Goal: Transaction & Acquisition: Purchase product/service

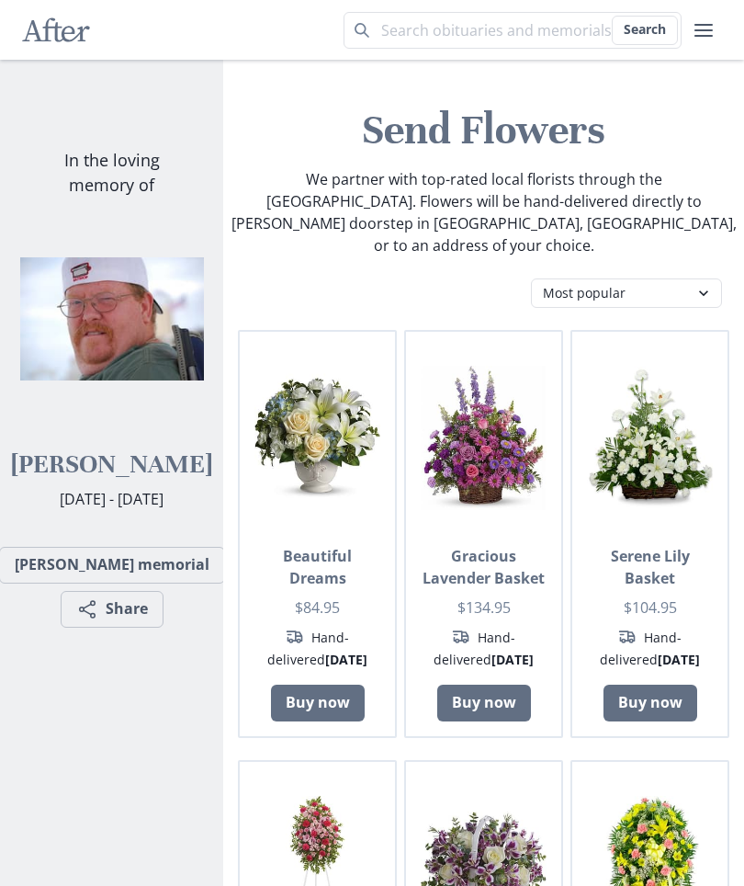
click at [712, 278] on select "Most popular Table arrangements Baskets Plants Funerals Standing sprays Wreaths…" at bounding box center [626, 292] width 191 height 29
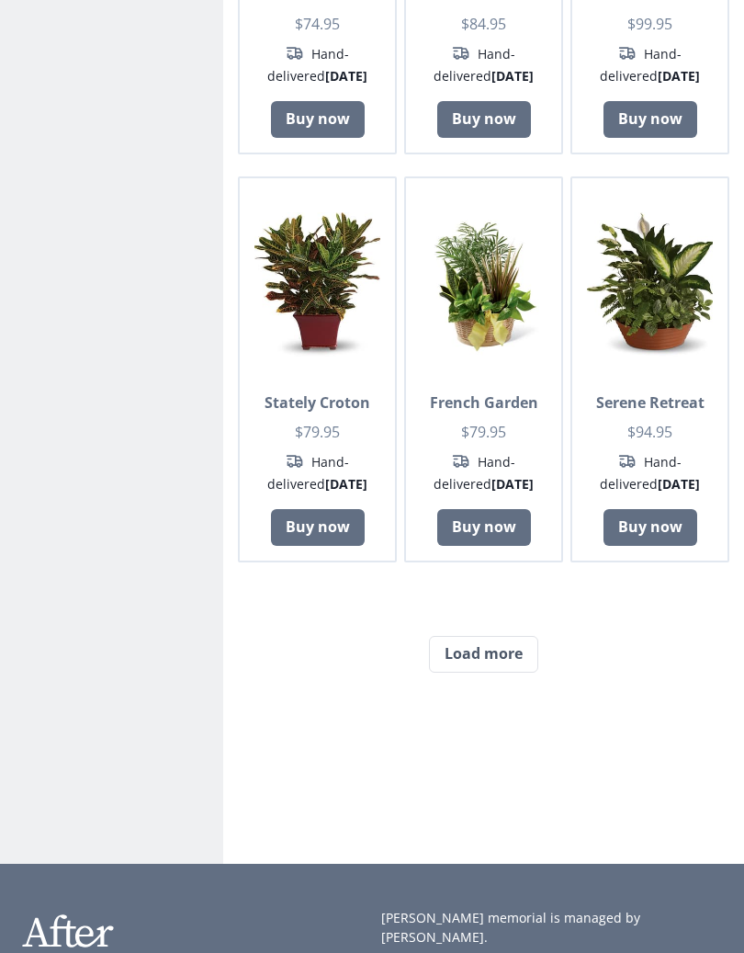
click at [526, 637] on button "Load more" at bounding box center [483, 655] width 109 height 37
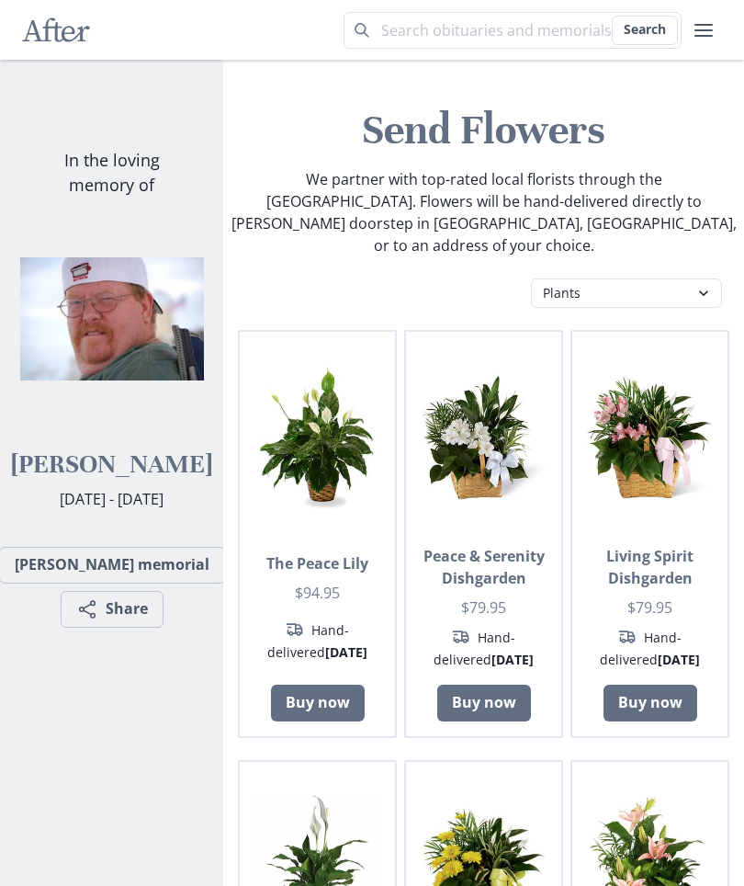
click at [715, 278] on select "Most popular Table arrangements Baskets Plants Funerals Standing sprays Wreaths…" at bounding box center [626, 292] width 191 height 29
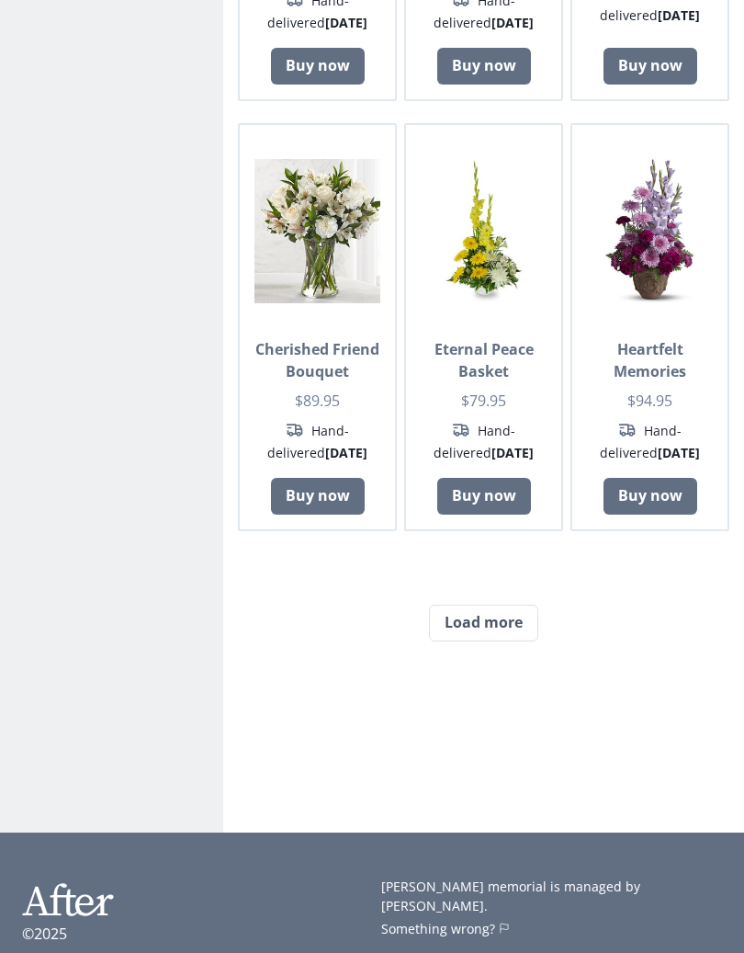
scroll to position [1519, 0]
click at [509, 605] on button "Load more" at bounding box center [483, 623] width 109 height 37
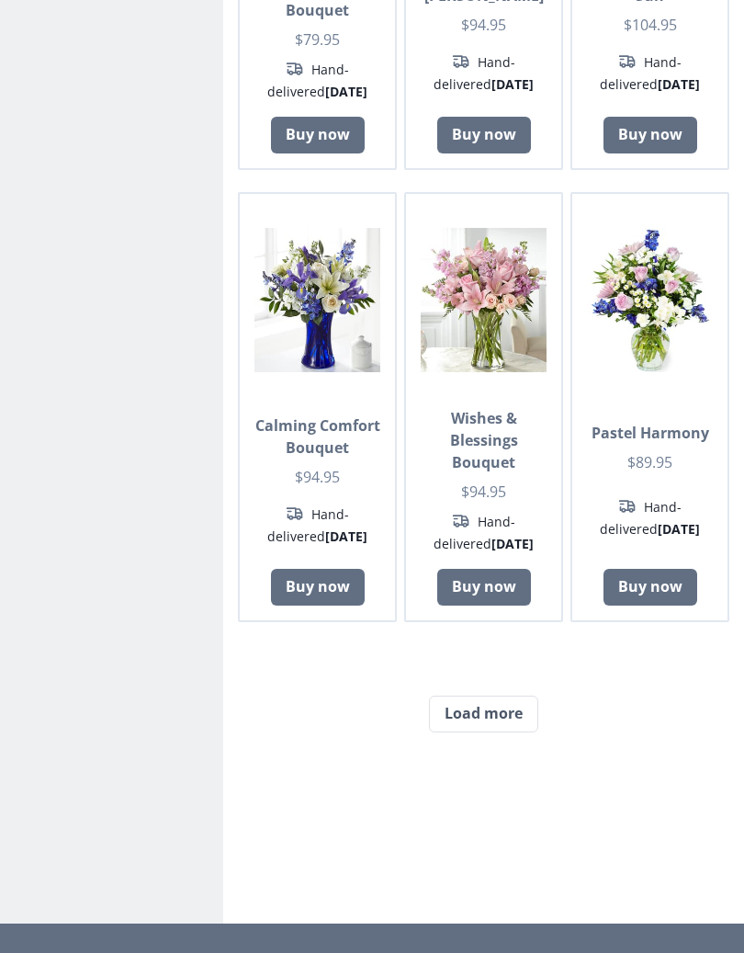
scroll to position [3192, 0]
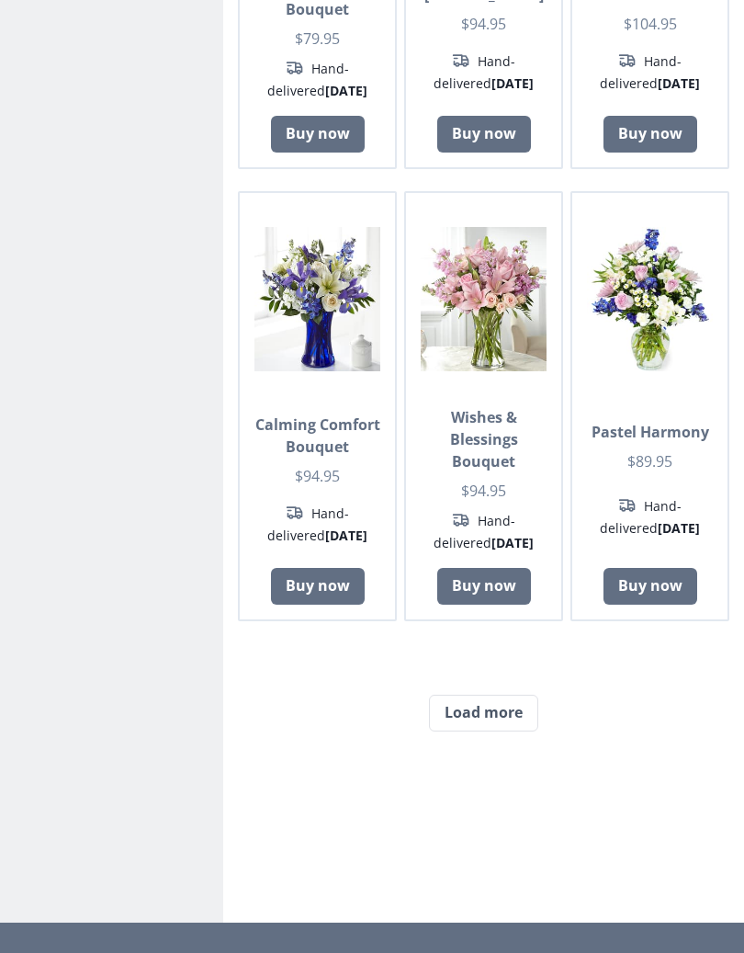
click at [504, 696] on button "Load more" at bounding box center [483, 714] width 109 height 37
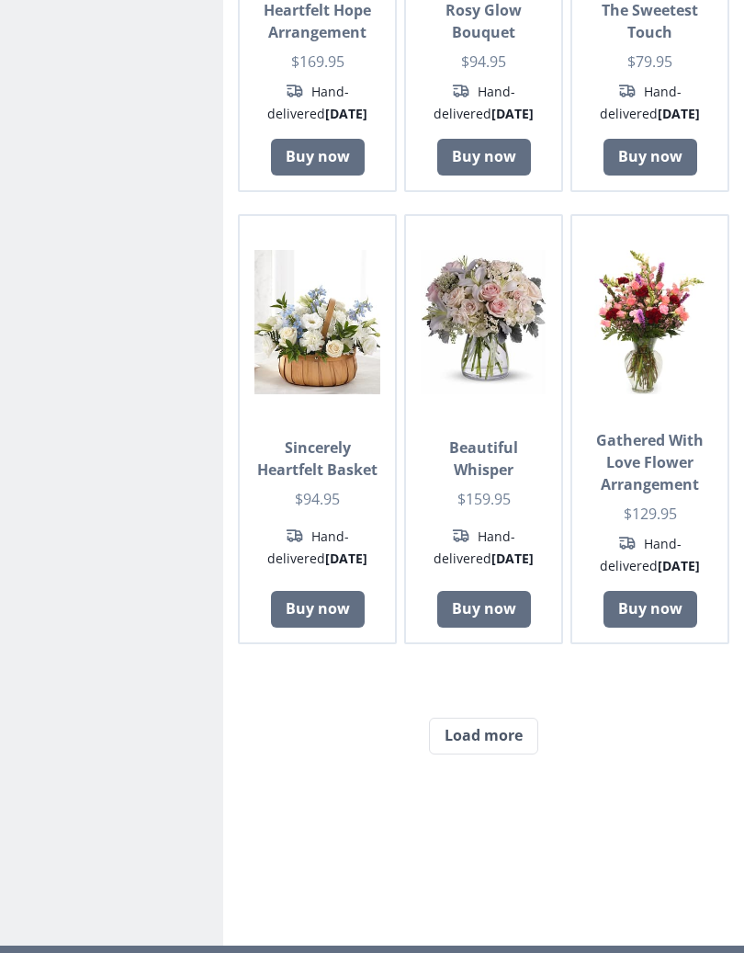
scroll to position [4938, 0]
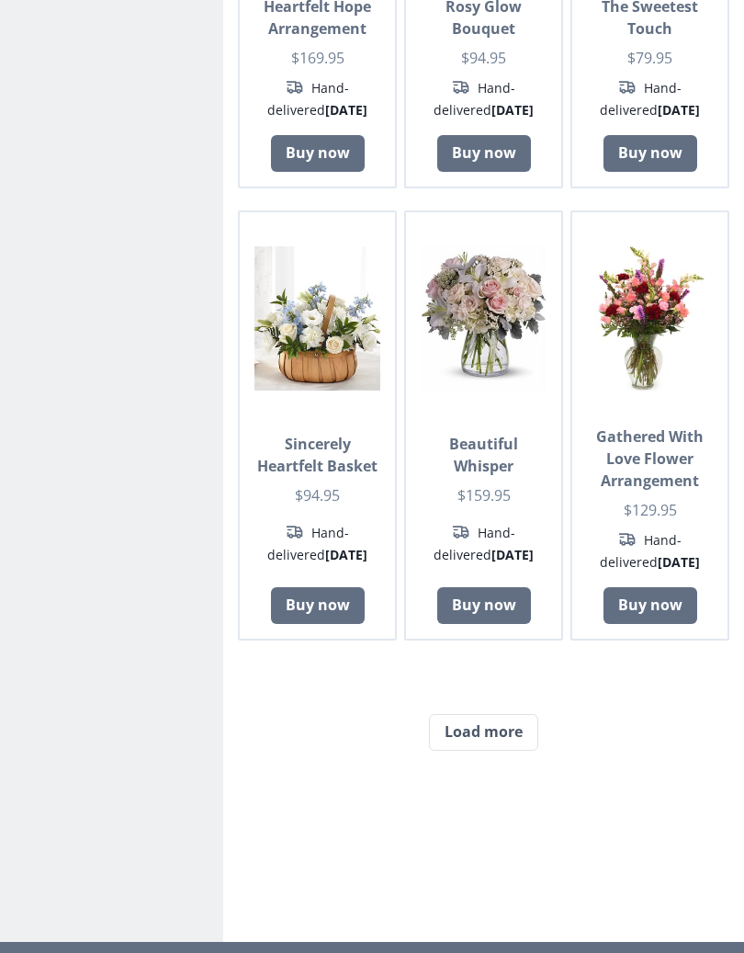
click at [524, 714] on button "Load more" at bounding box center [483, 732] width 109 height 37
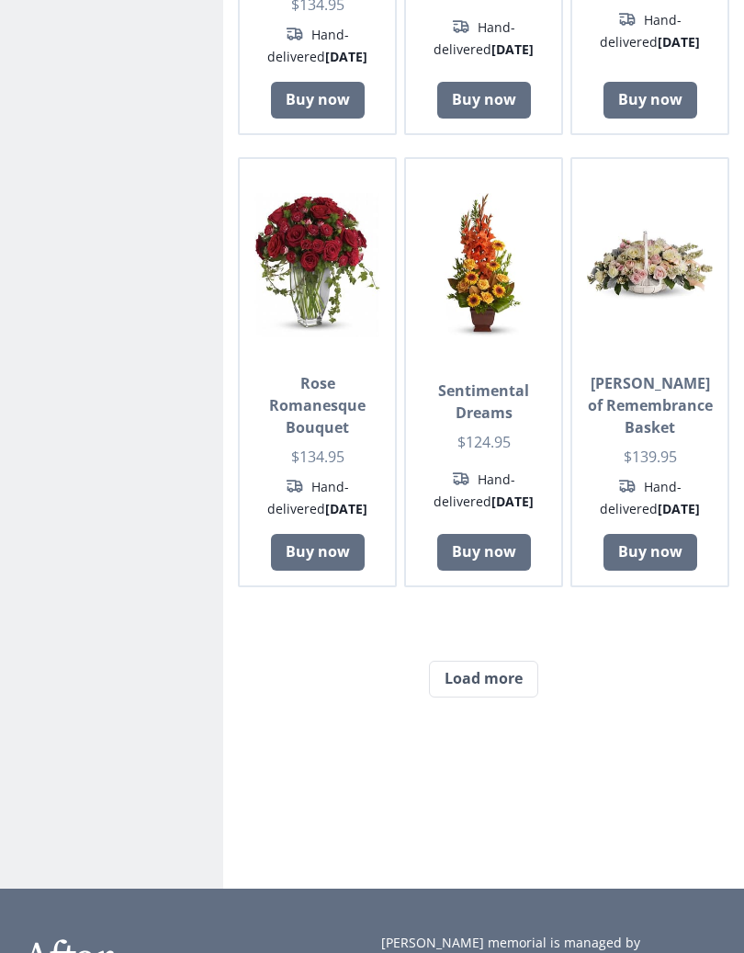
scroll to position [6809, 0]
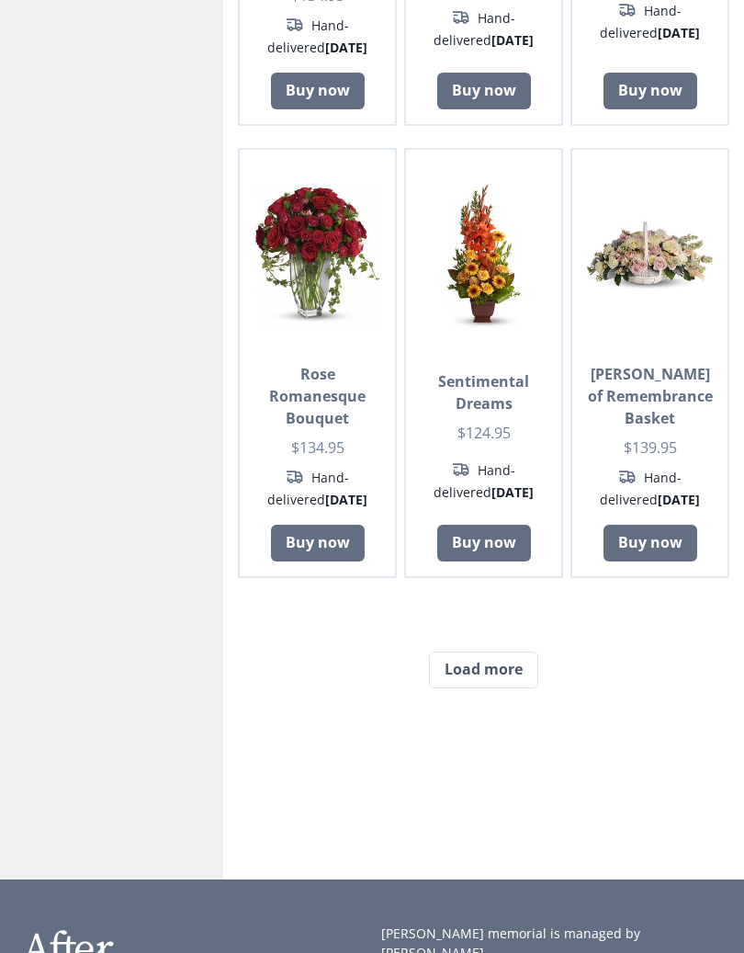
click at [515, 651] on button "Load more" at bounding box center [483, 669] width 109 height 37
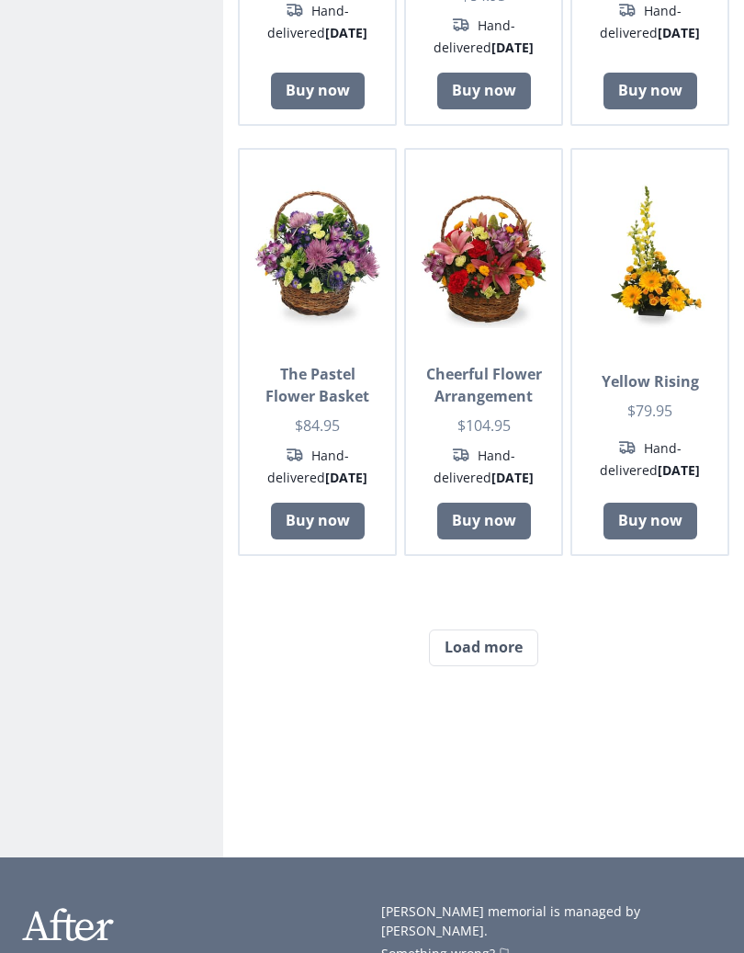
scroll to position [8617, 0]
click at [515, 629] on button "Load more" at bounding box center [483, 647] width 109 height 37
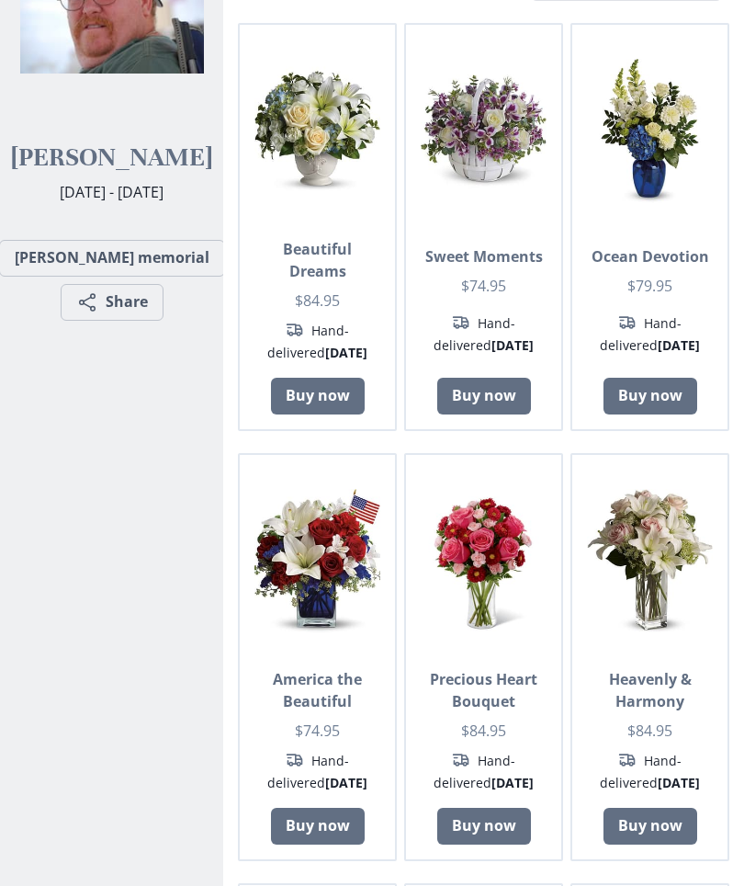
scroll to position [0, 0]
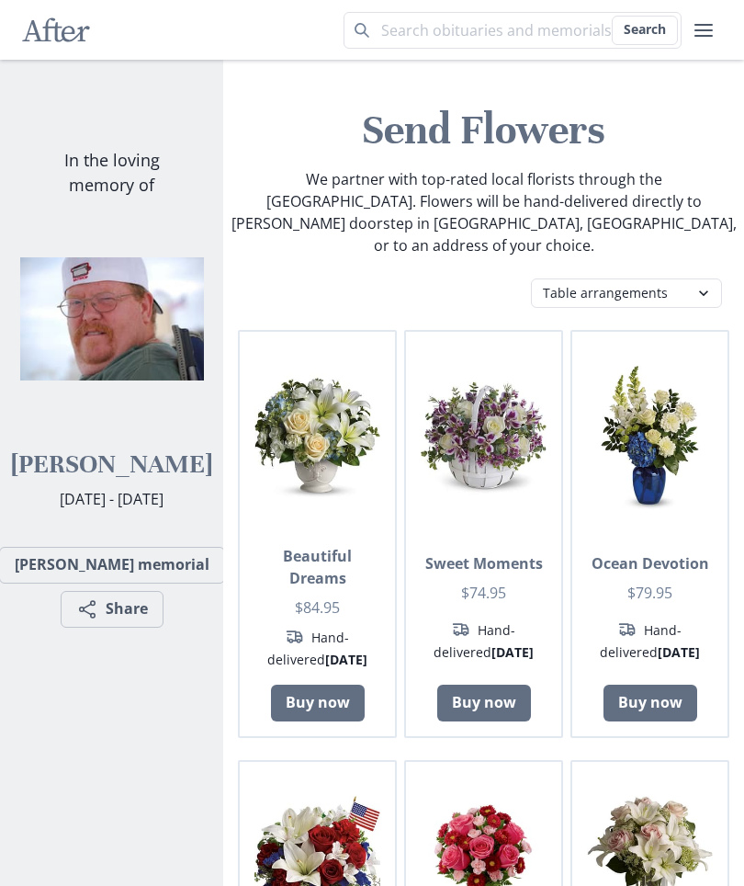
click at [708, 278] on select "Most popular Table arrangements Baskets Plants Funerals Standing sprays Wreaths…" at bounding box center [626, 292] width 191 height 29
select select "fb"
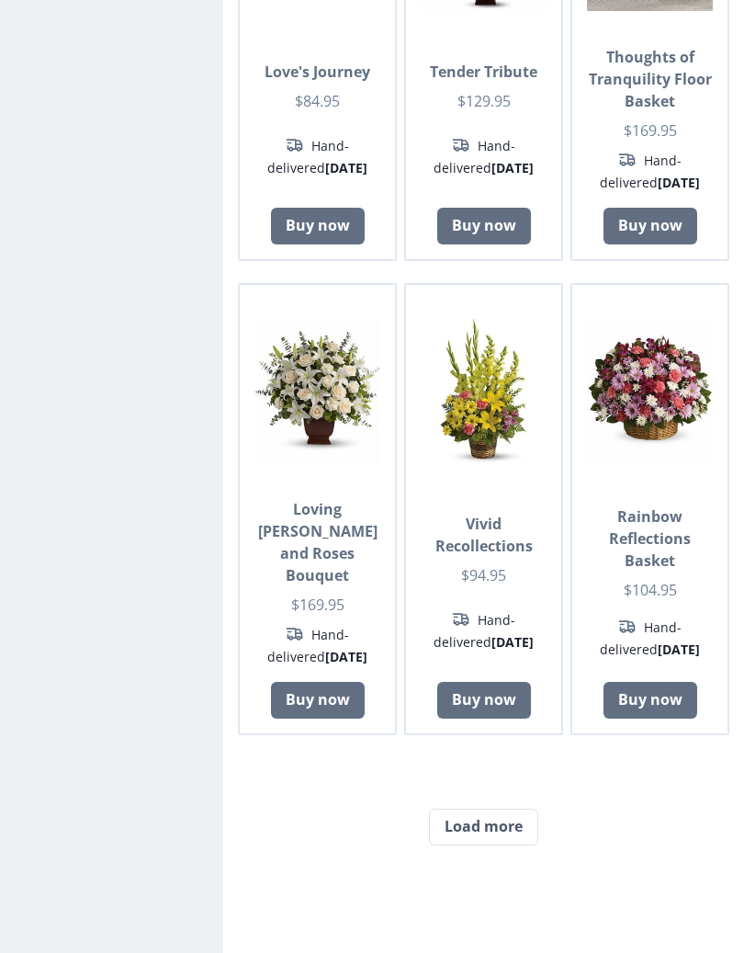
scroll to position [1382, 0]
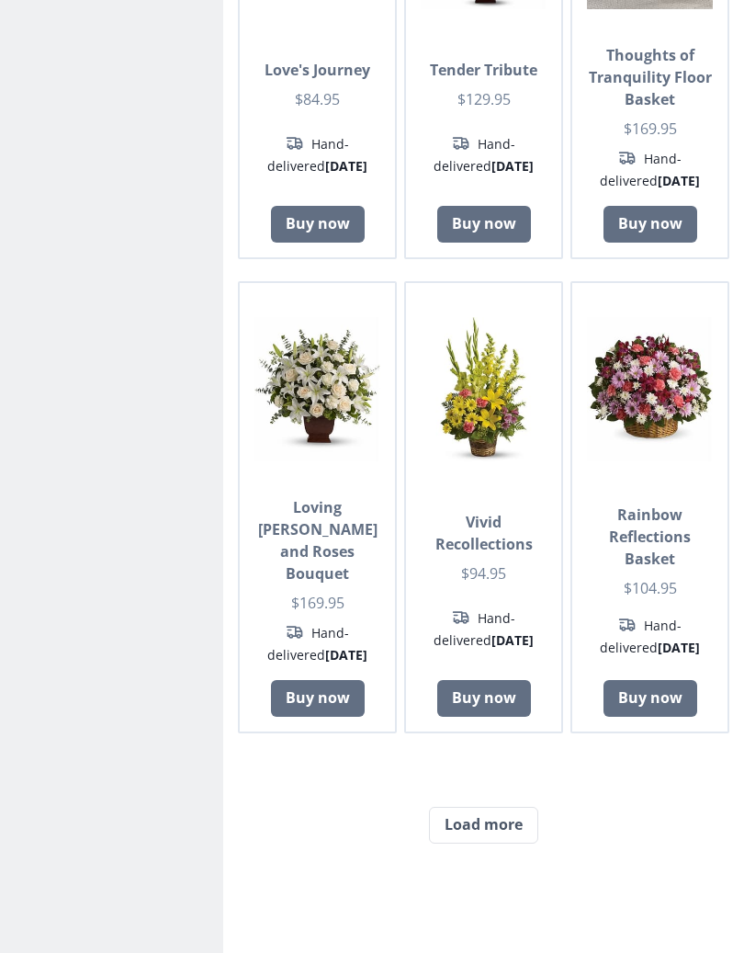
click at [519, 808] on button "Load more" at bounding box center [483, 826] width 109 height 37
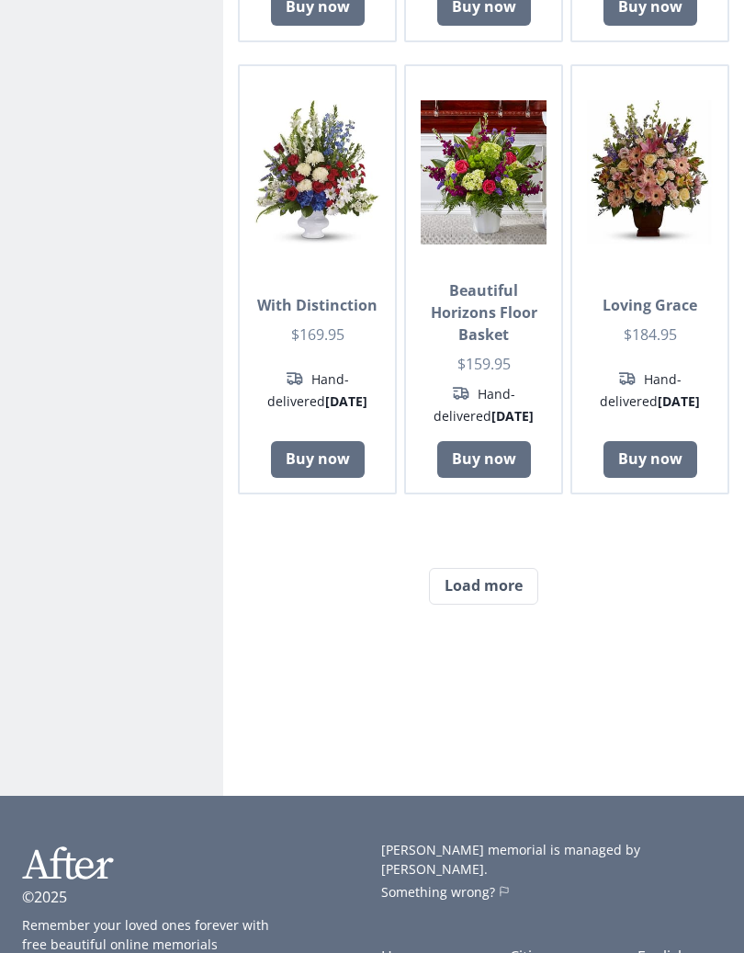
scroll to position [3425, 0]
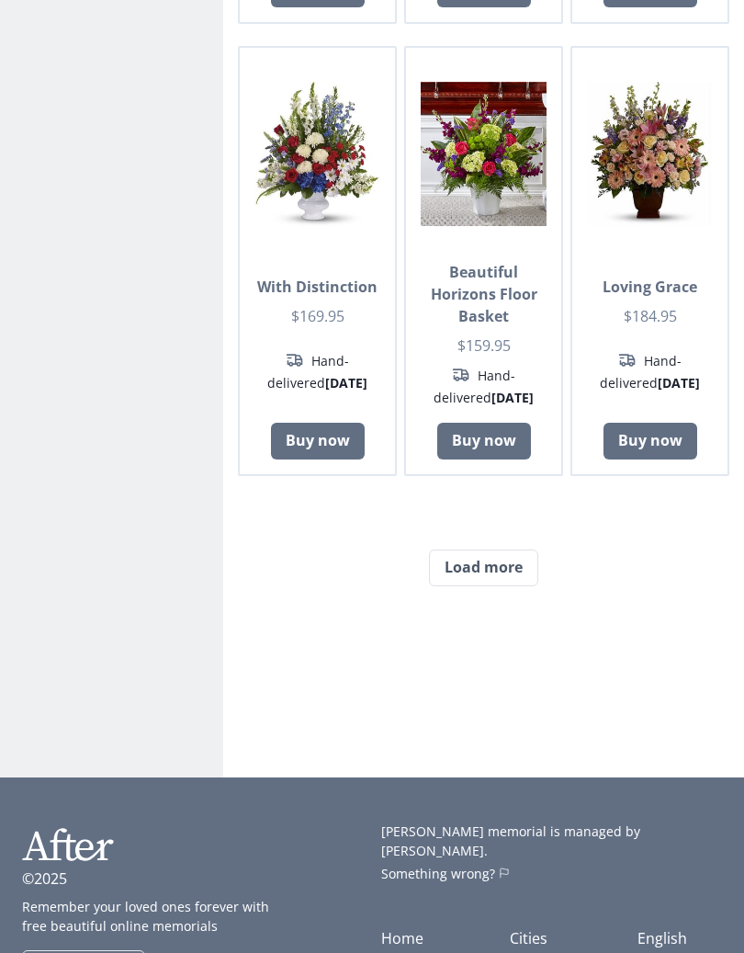
click at [492, 550] on button "Load more" at bounding box center [483, 568] width 109 height 37
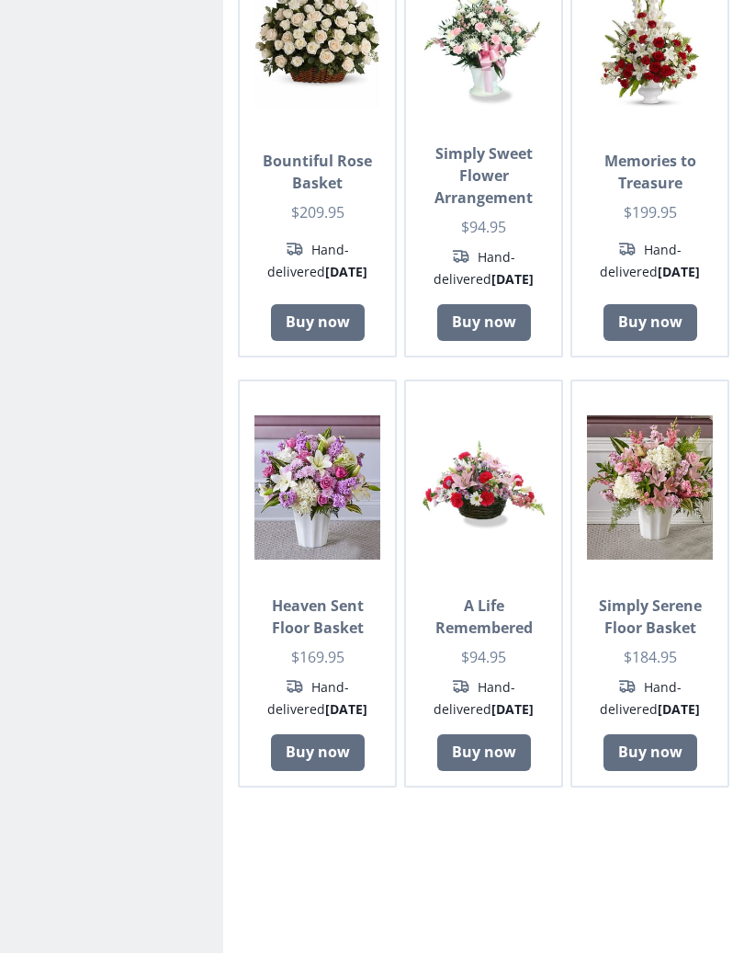
scroll to position [3997, 0]
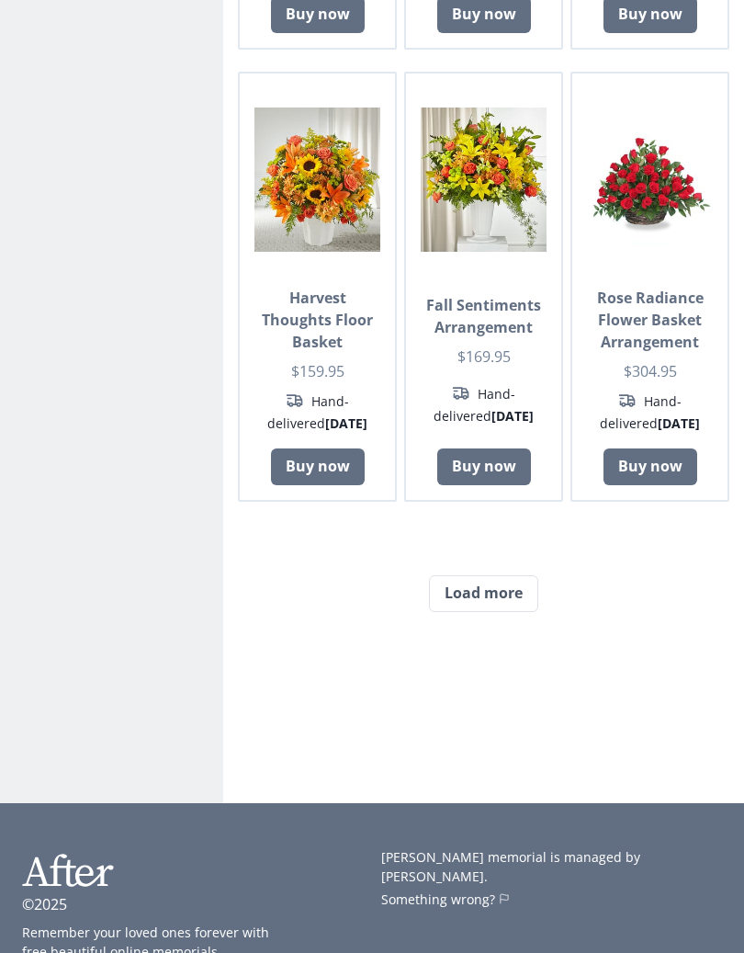
click at [509, 576] on button "Load more" at bounding box center [483, 594] width 109 height 37
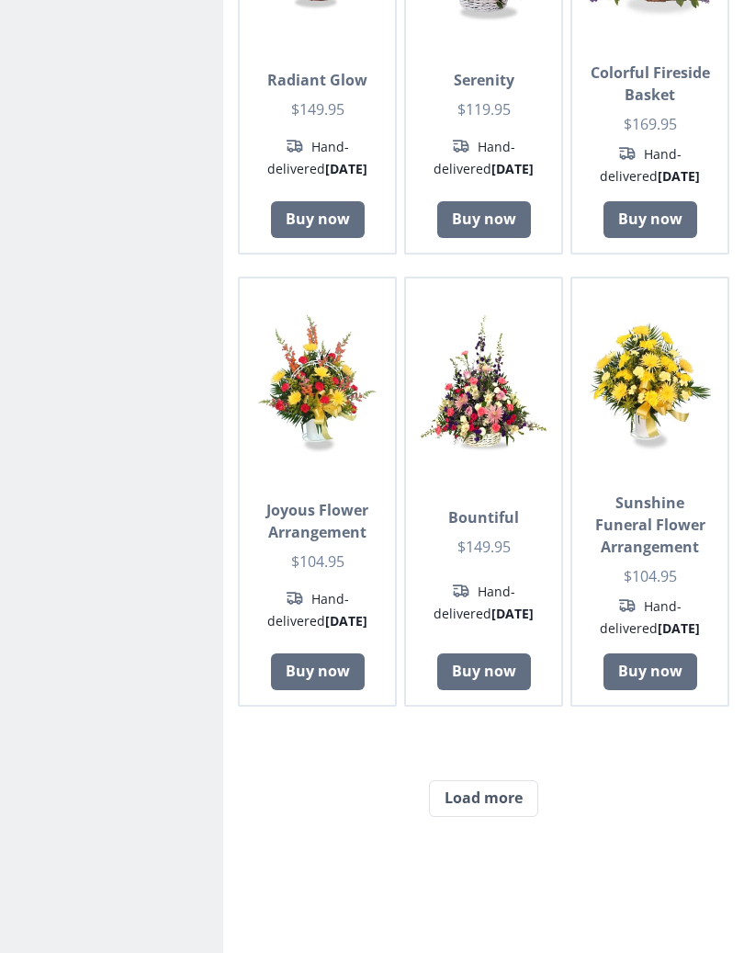
click at [525, 781] on button "Load more" at bounding box center [483, 799] width 109 height 37
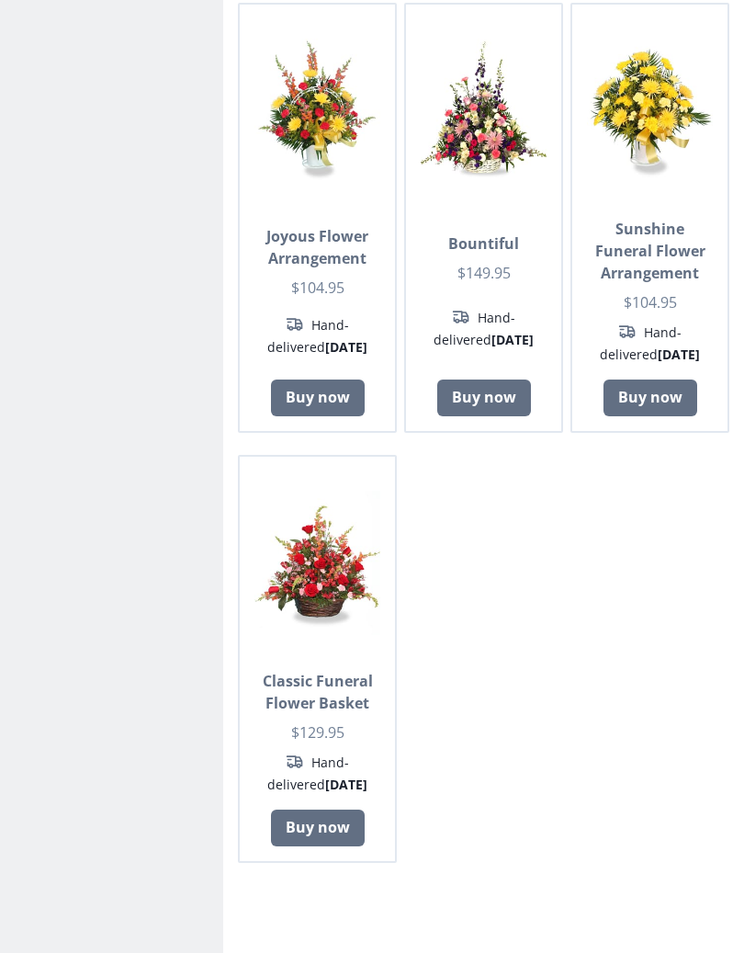
scroll to position [6977, 0]
